Goal: Task Accomplishment & Management: Use online tool/utility

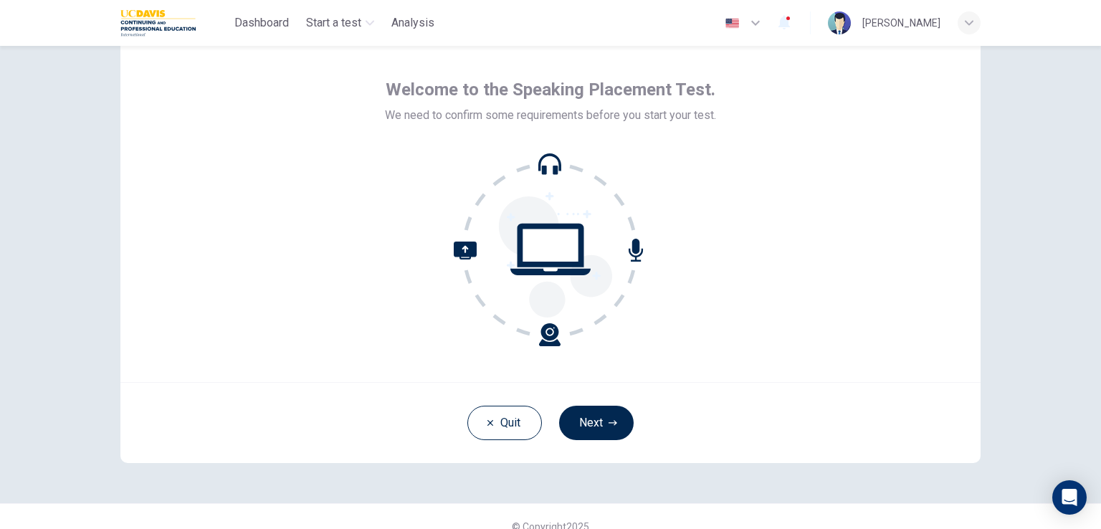
scroll to position [68, 0]
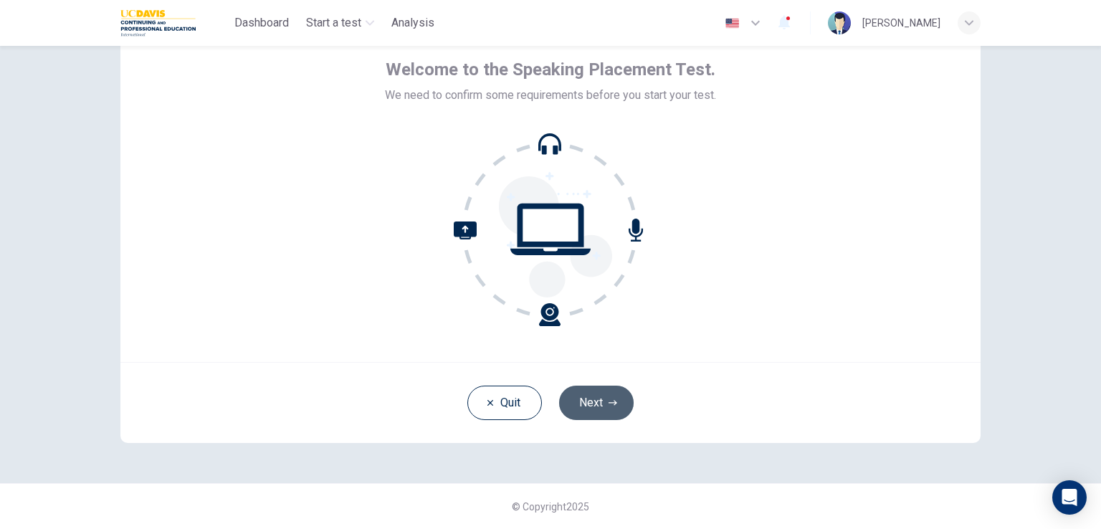
click at [598, 402] on button "Next" at bounding box center [596, 402] width 75 height 34
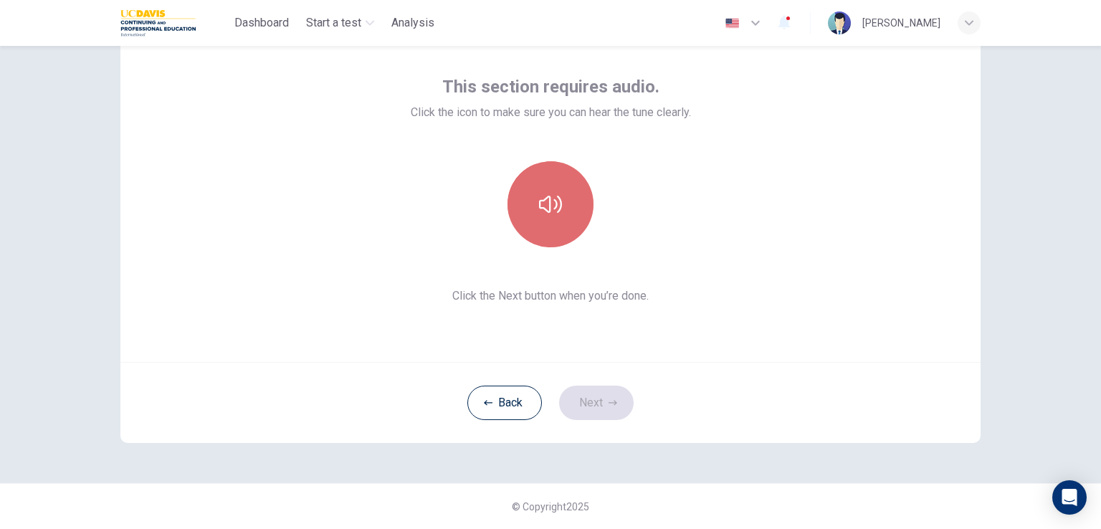
click at [548, 201] on icon "button" at bounding box center [550, 204] width 23 height 23
click at [540, 196] on icon "button" at bounding box center [550, 204] width 23 height 23
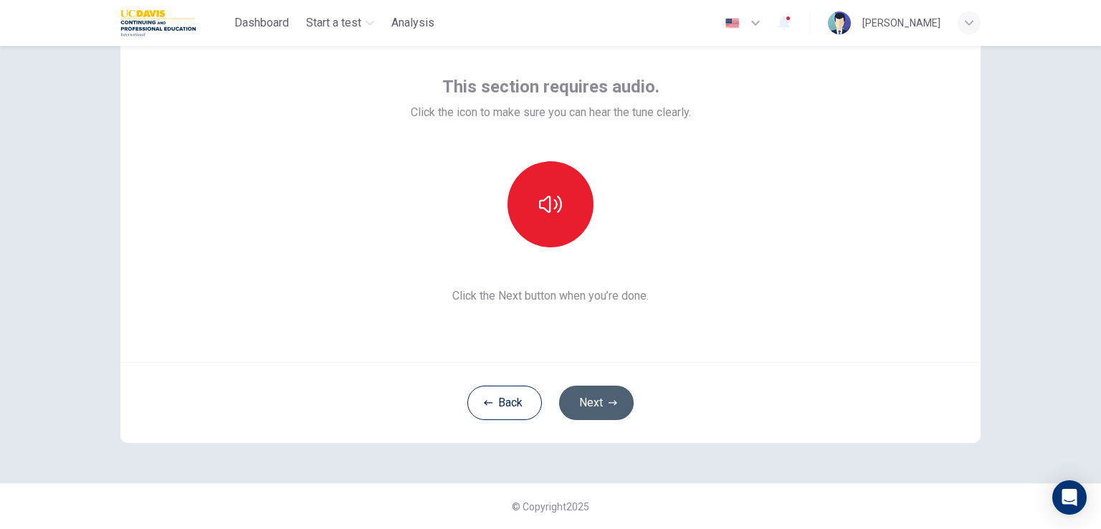
click at [599, 404] on button "Next" at bounding box center [596, 402] width 75 height 34
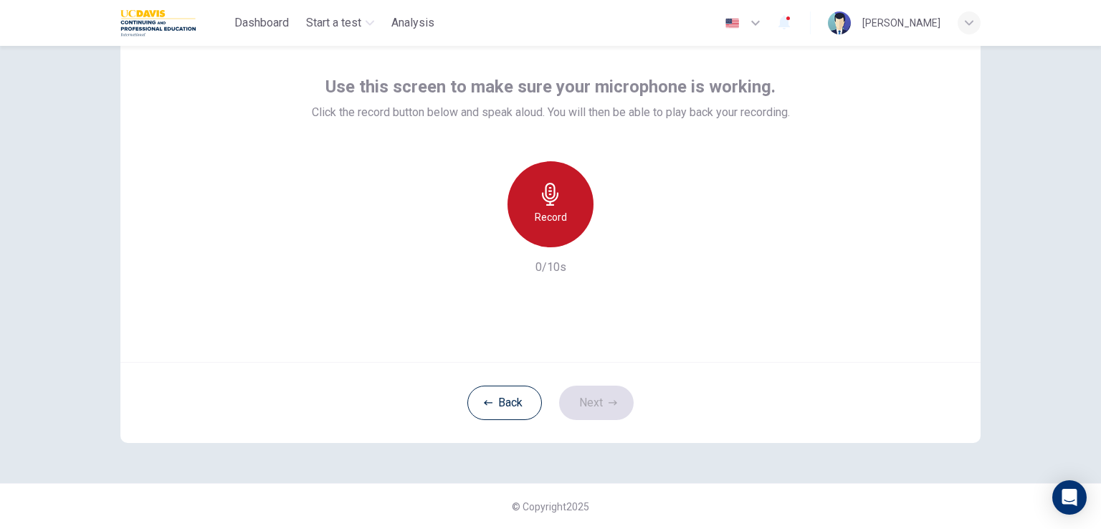
click at [539, 197] on icon "button" at bounding box center [550, 194] width 23 height 23
click at [547, 193] on icon "button" at bounding box center [550, 194] width 16 height 23
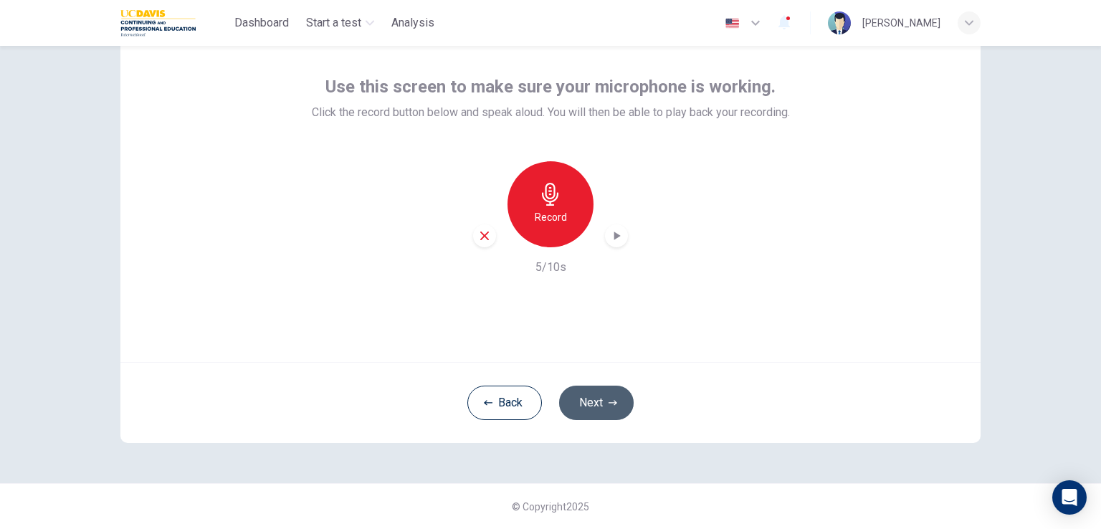
click at [608, 406] on icon "button" at bounding box center [612, 402] width 9 height 9
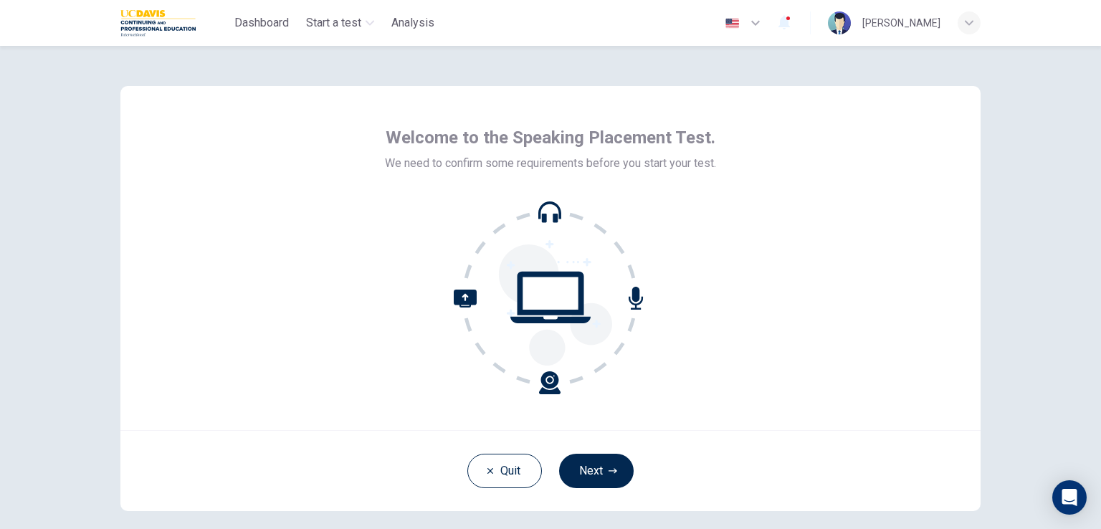
click at [548, 466] on div "Quit Next" at bounding box center [550, 470] width 860 height 81
click at [585, 465] on button "Next" at bounding box center [596, 471] width 75 height 34
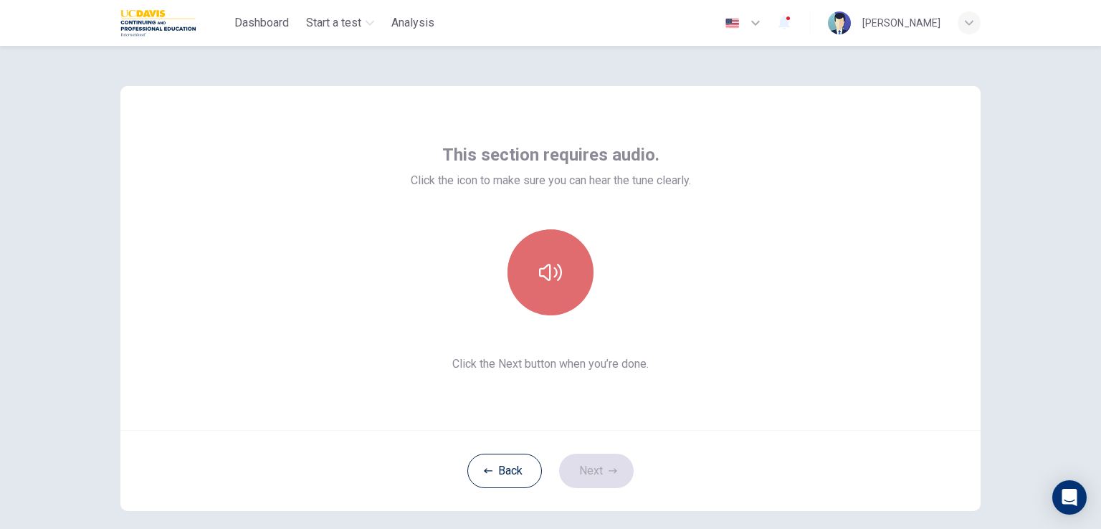
click at [538, 293] on button "button" at bounding box center [550, 272] width 86 height 86
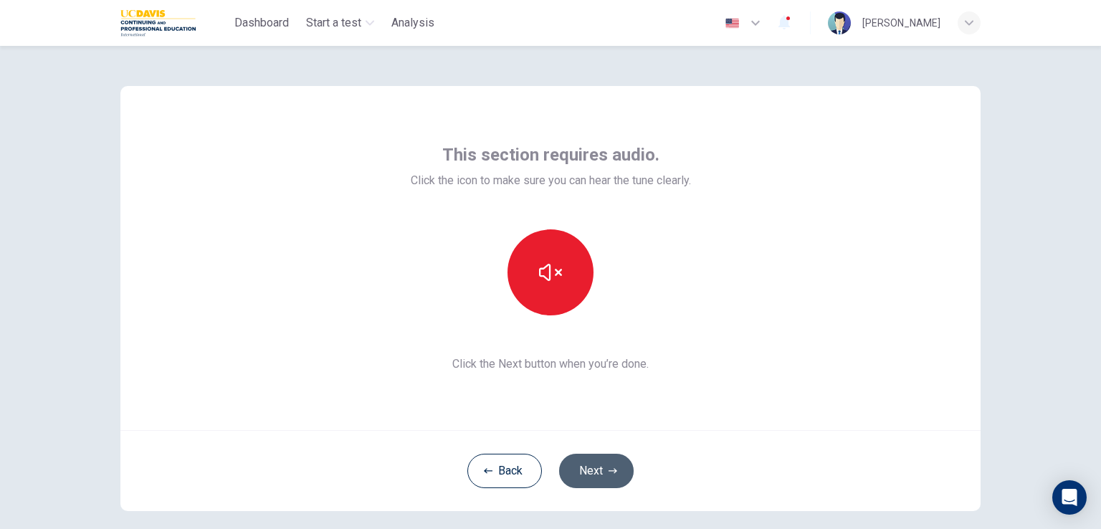
click at [585, 472] on button "Next" at bounding box center [596, 471] width 75 height 34
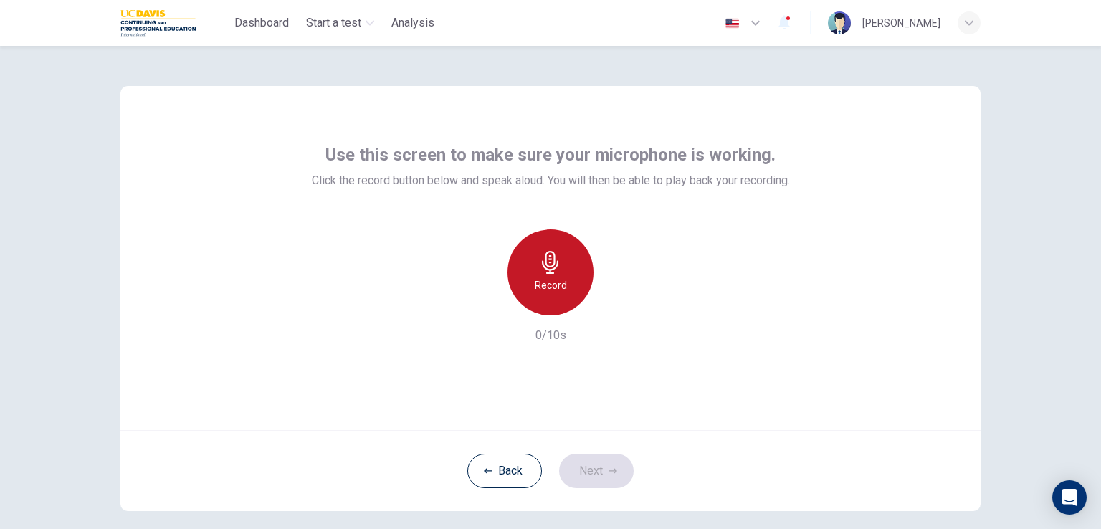
click at [534, 267] on div "Record" at bounding box center [550, 272] width 86 height 86
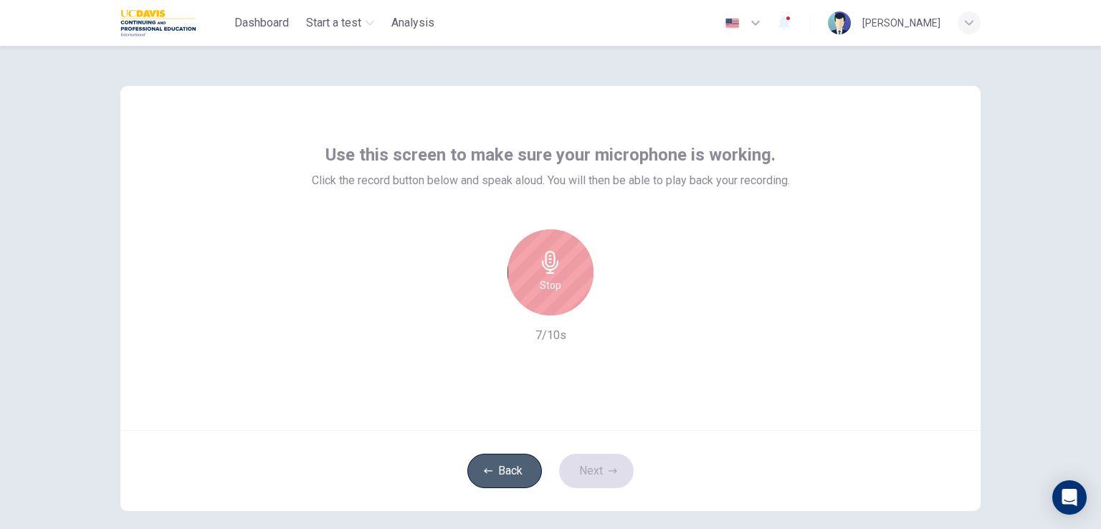
click at [498, 470] on button "Back" at bounding box center [504, 471] width 75 height 34
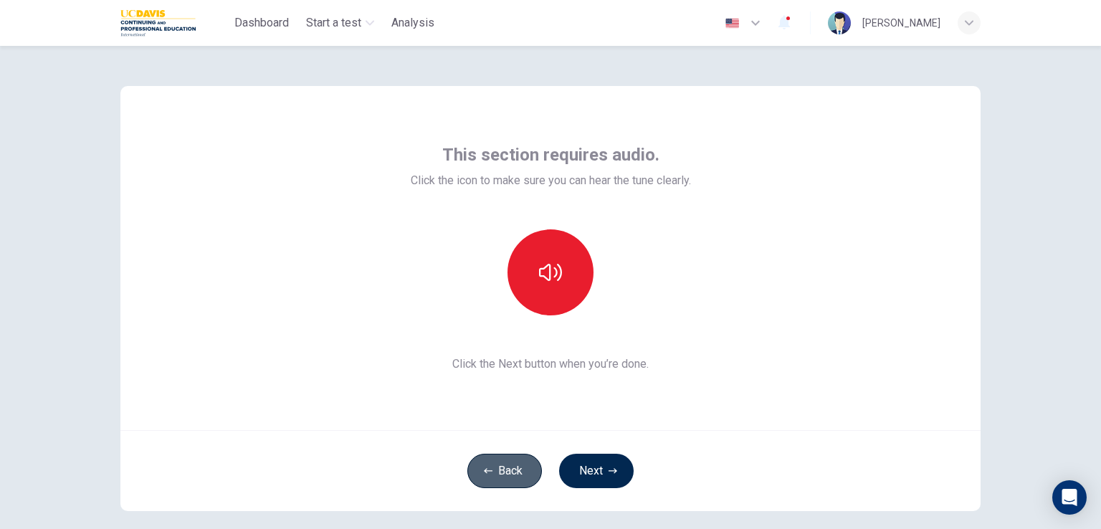
click at [498, 470] on button "Back" at bounding box center [504, 471] width 75 height 34
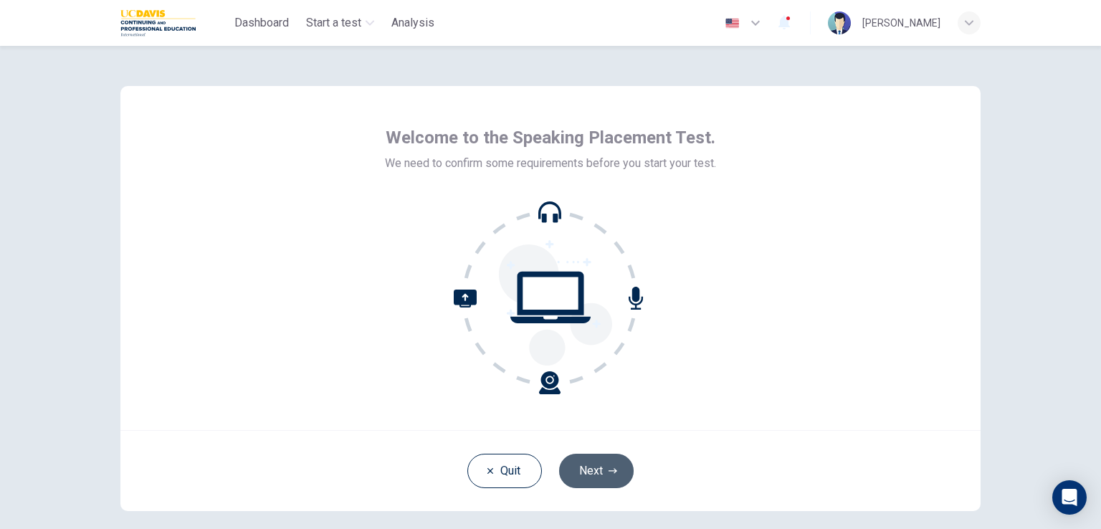
click at [596, 472] on button "Next" at bounding box center [596, 471] width 75 height 34
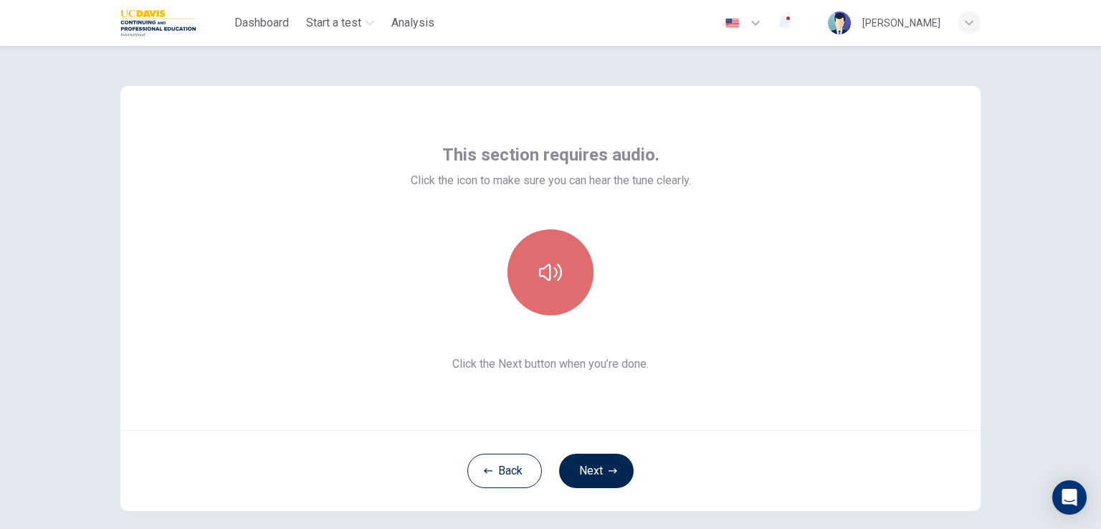
click at [546, 271] on icon "button" at bounding box center [550, 272] width 23 height 17
click at [547, 274] on icon "button" at bounding box center [550, 272] width 23 height 23
click at [539, 277] on icon "button" at bounding box center [550, 272] width 23 height 23
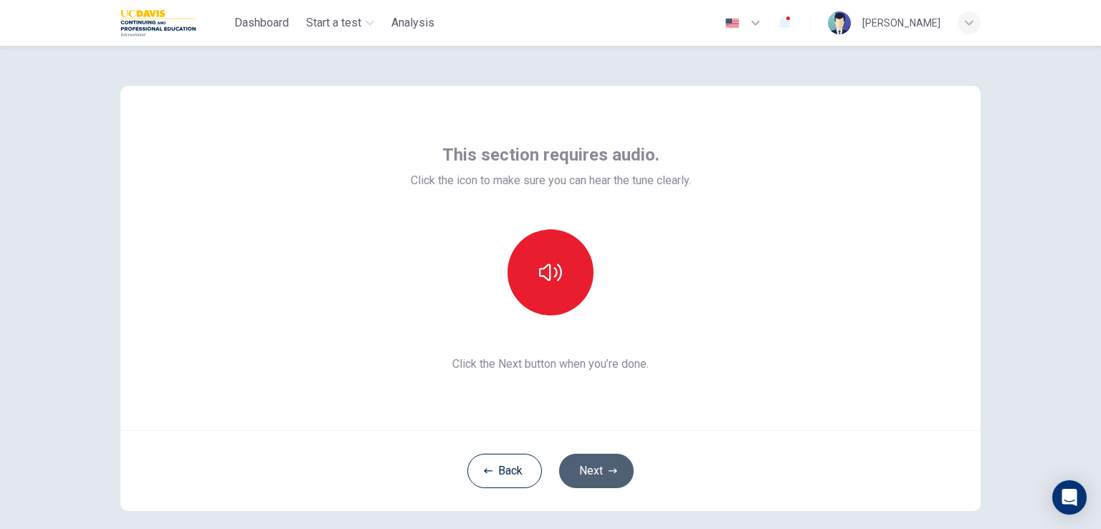
click at [590, 470] on button "Next" at bounding box center [596, 471] width 75 height 34
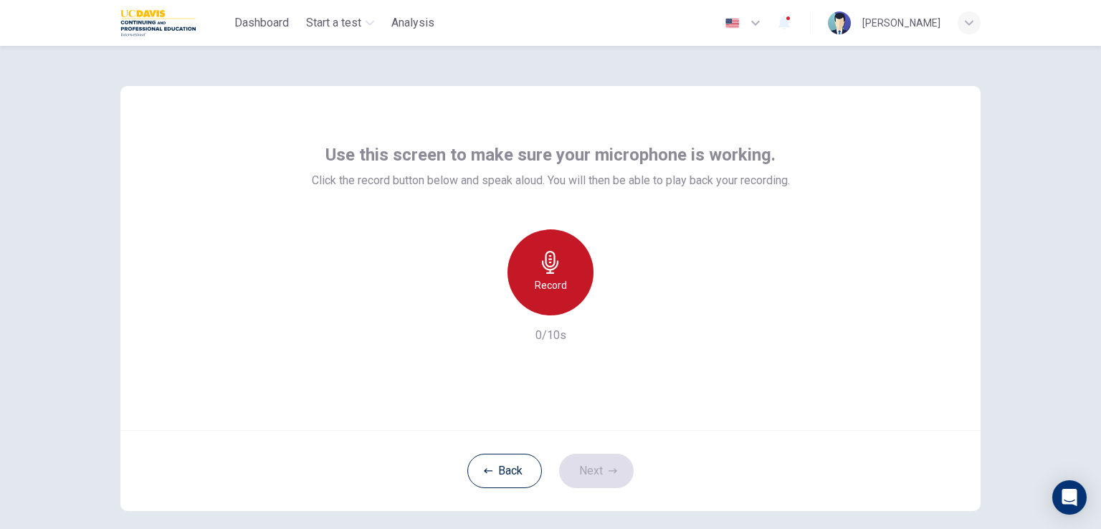
click at [552, 291] on h6 "Record" at bounding box center [551, 285] width 32 height 17
click at [552, 291] on h6 "Stop" at bounding box center [550, 285] width 21 height 17
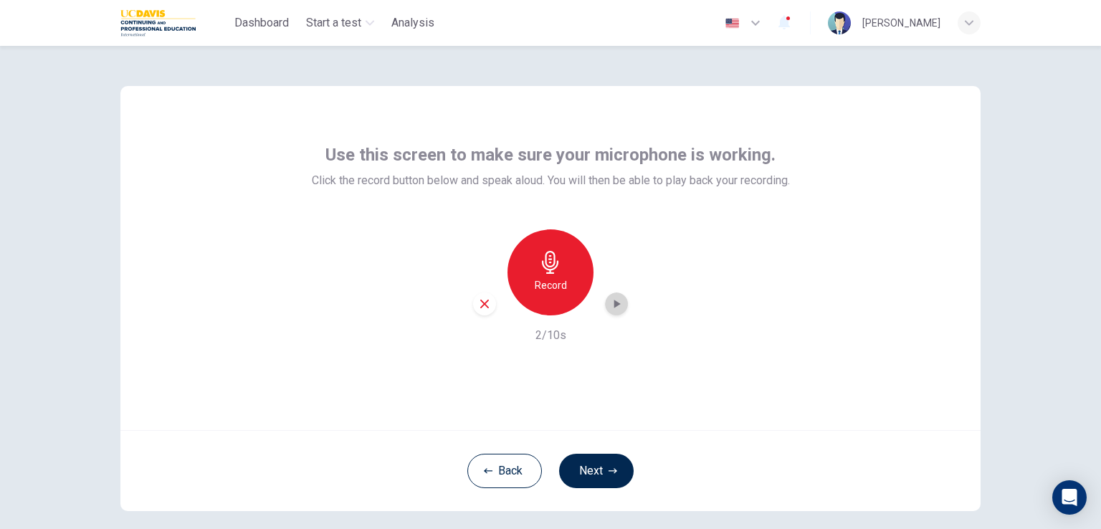
click at [614, 306] on icon "button" at bounding box center [617, 304] width 6 height 9
click at [609, 306] on icon "button" at bounding box center [616, 304] width 14 height 14
click at [619, 307] on div "button" at bounding box center [616, 303] width 23 height 23
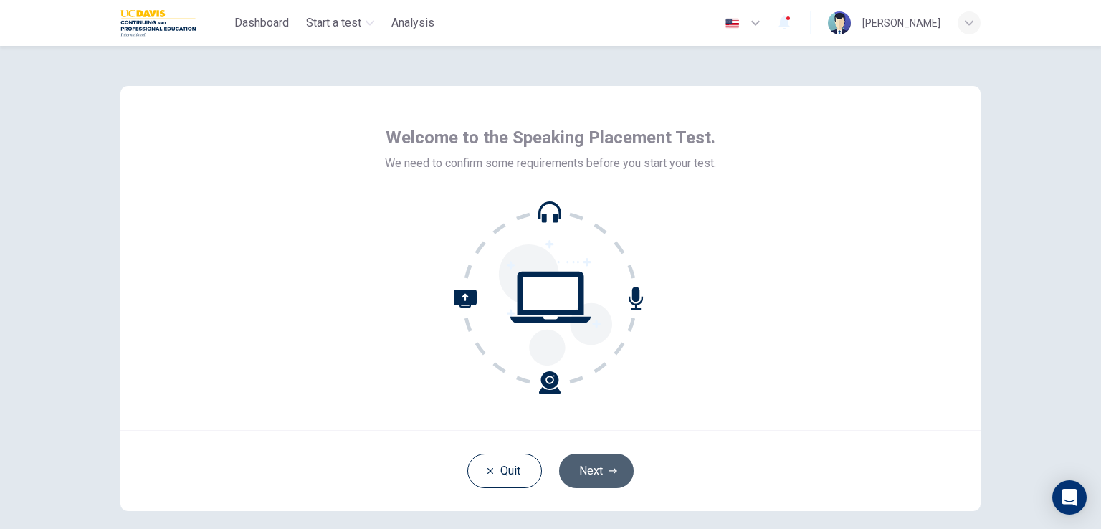
click at [577, 464] on button "Next" at bounding box center [596, 471] width 75 height 34
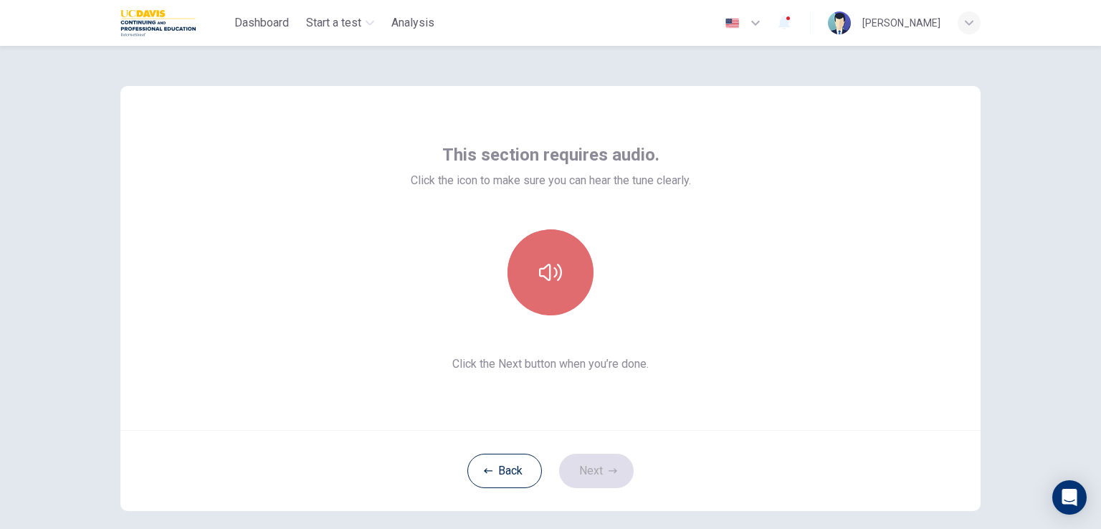
click at [574, 287] on button "button" at bounding box center [550, 272] width 86 height 86
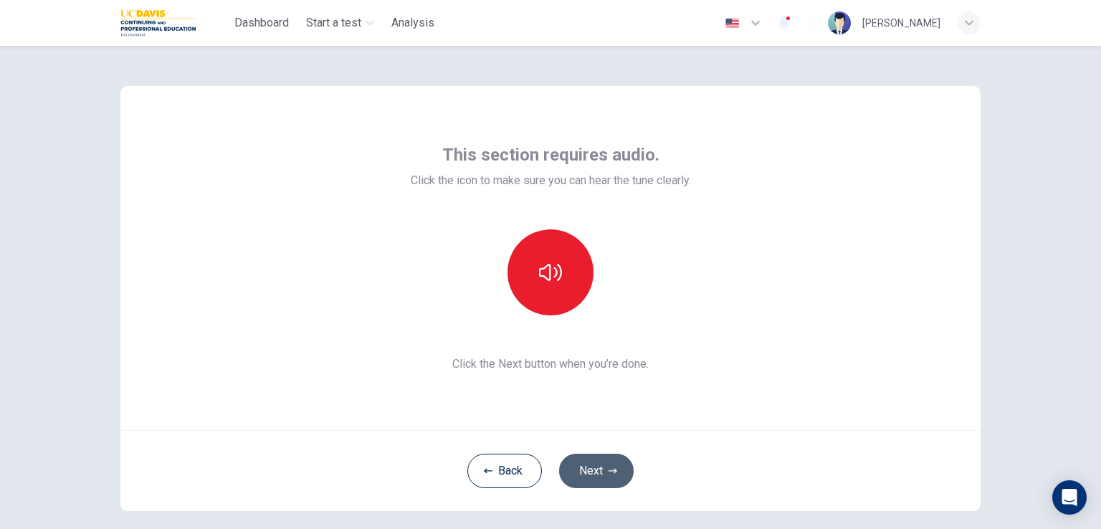
click at [585, 465] on button "Next" at bounding box center [596, 471] width 75 height 34
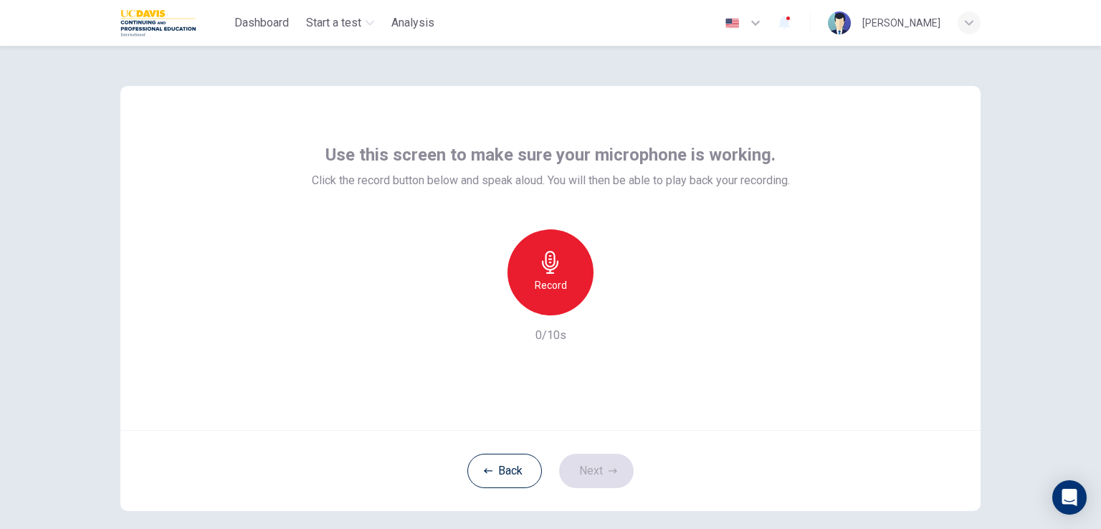
click at [539, 289] on h6 "Record" at bounding box center [551, 285] width 32 height 17
click at [540, 289] on h6 "Stop" at bounding box center [550, 285] width 21 height 17
click at [609, 304] on icon "button" at bounding box center [616, 304] width 14 height 14
click at [32, 61] on div "Use this screen to make sure your microphone is working. Click the record butto…" at bounding box center [550, 287] width 1101 height 483
click at [616, 304] on icon "button" at bounding box center [616, 304] width 14 height 14
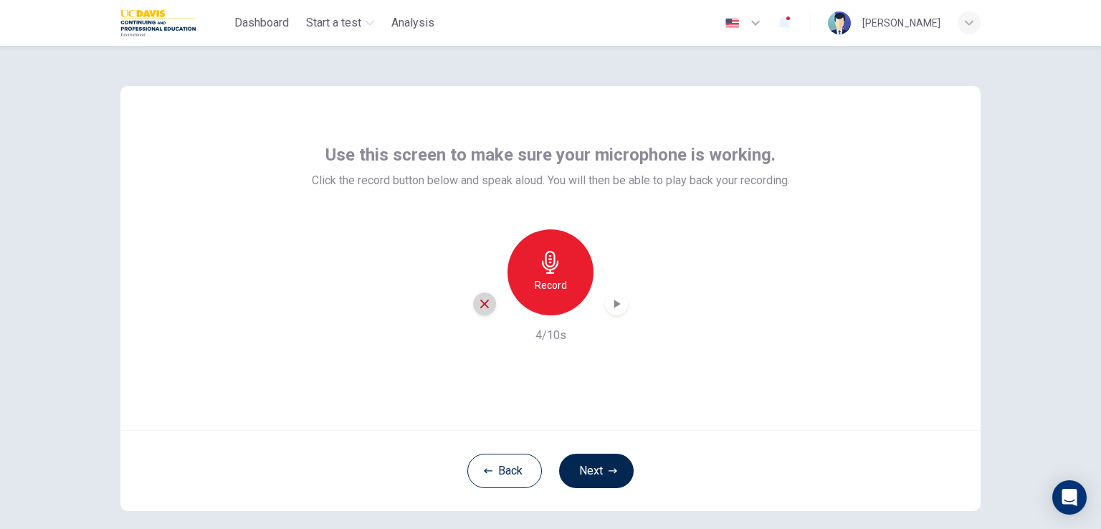
click at [478, 298] on icon "button" at bounding box center [484, 303] width 13 height 13
